Goal: Task Accomplishment & Management: Use online tool/utility

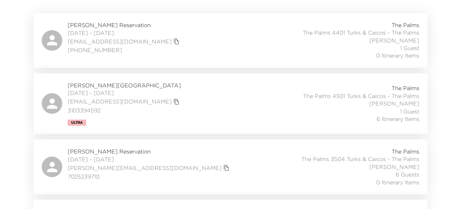
scroll to position [214, 0]
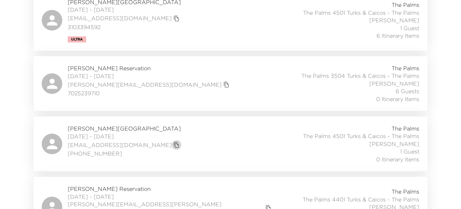
click at [173, 143] on icon "copy primary member email" at bounding box center [176, 145] width 6 height 6
click at [117, 128] on span "Marion Robertson Reservation" at bounding box center [125, 129] width 114 height 8
click at [173, 144] on icon "copy primary member email" at bounding box center [176, 145] width 6 height 6
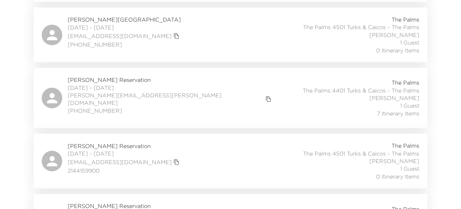
scroll to position [342, 0]
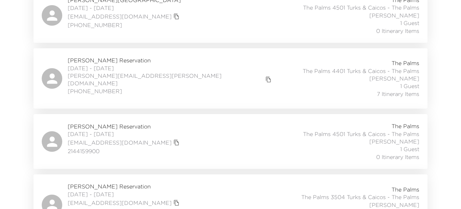
click at [173, 139] on icon "copy primary member email" at bounding box center [176, 142] width 6 height 6
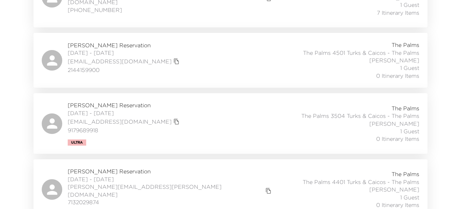
scroll to position [428, 0]
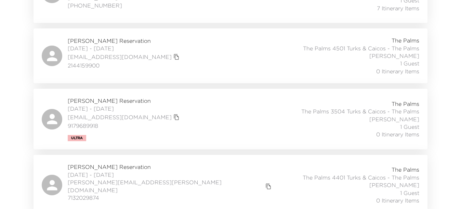
click at [172, 115] on button "copy primary member email" at bounding box center [177, 117] width 10 height 10
click at [266, 183] on icon "copy primary member email" at bounding box center [268, 186] width 5 height 6
click at [173, 114] on icon "copy primary member email" at bounding box center [176, 117] width 6 height 6
click at [266, 183] on icon "copy primary member email" at bounding box center [268, 186] width 5 height 6
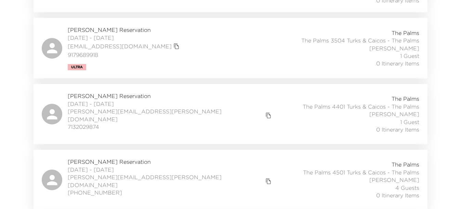
scroll to position [513, 0]
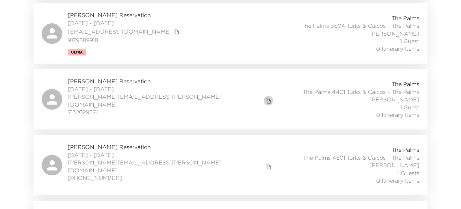
click at [264, 96] on button "copy primary member email" at bounding box center [269, 101] width 10 height 10
click at [265, 163] on icon "copy primary member email" at bounding box center [268, 166] width 6 height 6
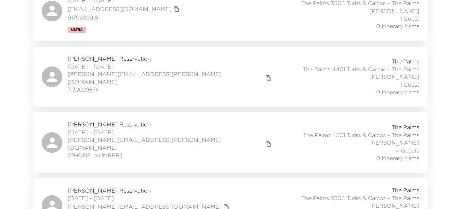
scroll to position [556, 0]
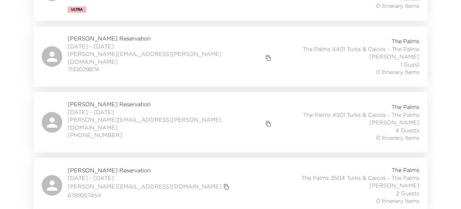
click at [223, 183] on icon "copy primary member email" at bounding box center [226, 186] width 6 height 6
click at [118, 166] on span "Michael Jacobson Reservation" at bounding box center [150, 170] width 164 height 8
click at [222, 182] on button "copy primary member email" at bounding box center [227, 187] width 10 height 10
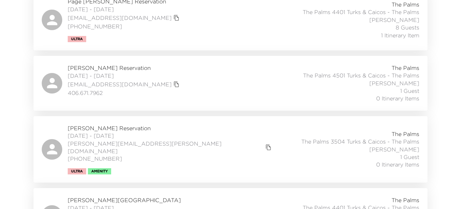
scroll to position [770, 0]
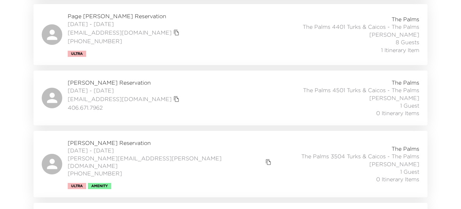
click at [265, 159] on icon "copy primary member email" at bounding box center [268, 162] width 6 height 6
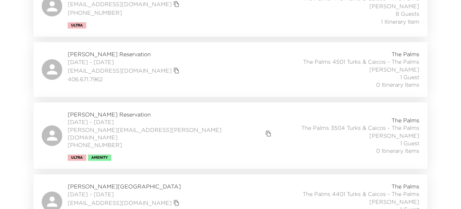
scroll to position [855, 0]
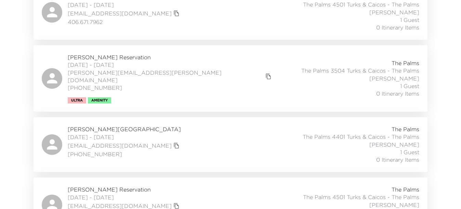
click at [173, 142] on icon "copy primary member email" at bounding box center [176, 145] width 6 height 6
click at [95, 125] on span "Paul Hill Reservation" at bounding box center [125, 129] width 114 height 8
click at [173, 142] on icon "copy primary member email" at bounding box center [176, 145] width 6 height 6
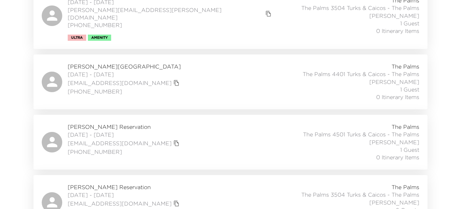
scroll to position [941, 0]
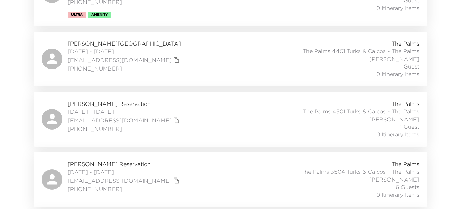
click at [173, 117] on icon "copy primary member email" at bounding box center [176, 120] width 6 height 6
click at [129, 100] on span "Sarah Stewart Reservation" at bounding box center [125, 104] width 114 height 8
click at [173, 117] on icon "copy primary member email" at bounding box center [176, 120] width 6 height 6
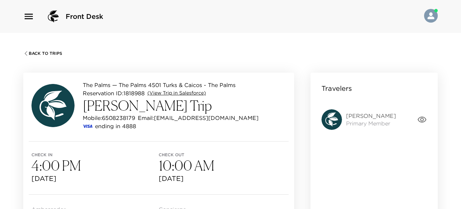
click at [188, 92] on link "(View Trip in Salesforce)" at bounding box center [176, 93] width 59 height 7
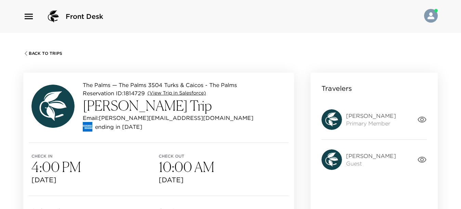
click at [190, 95] on link "(View Trip in Salesforce)" at bounding box center [176, 93] width 59 height 7
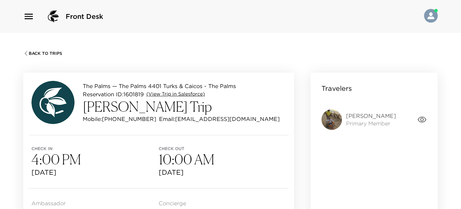
click at [186, 91] on link "(View Trip in Salesforce)" at bounding box center [175, 94] width 59 height 7
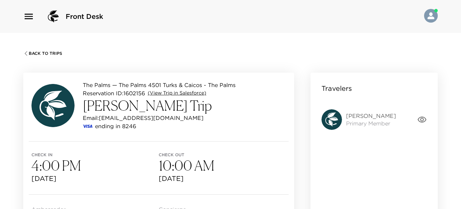
click at [183, 91] on link "(View Trip in Salesforce)" at bounding box center [177, 93] width 59 height 7
